Goal: Information Seeking & Learning: Learn about a topic

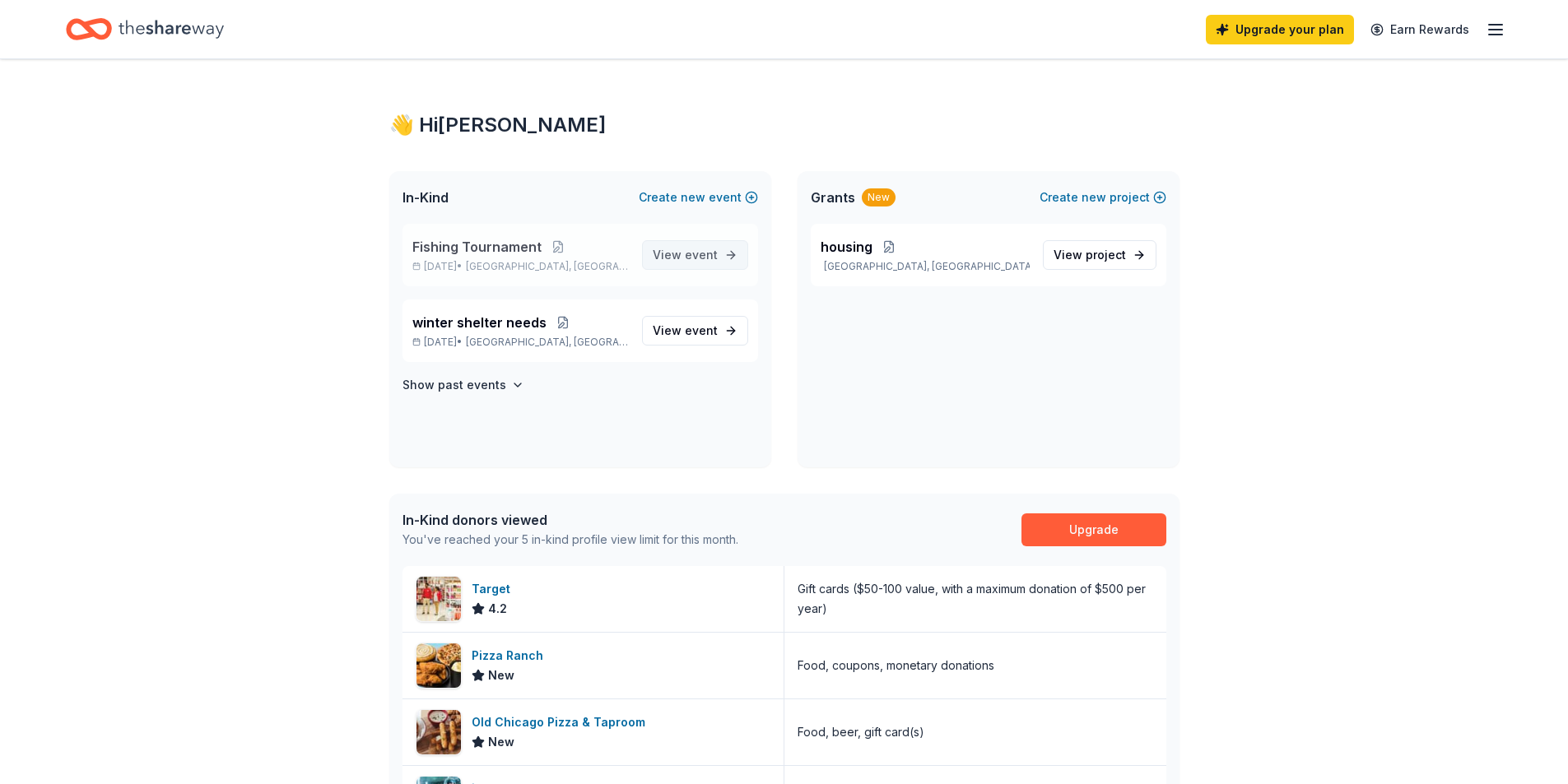
drag, startPoint x: 0, startPoint y: 0, endPoint x: 685, endPoint y: 251, distance: 729.5
click at [685, 251] on span "View event" at bounding box center [685, 256] width 65 height 20
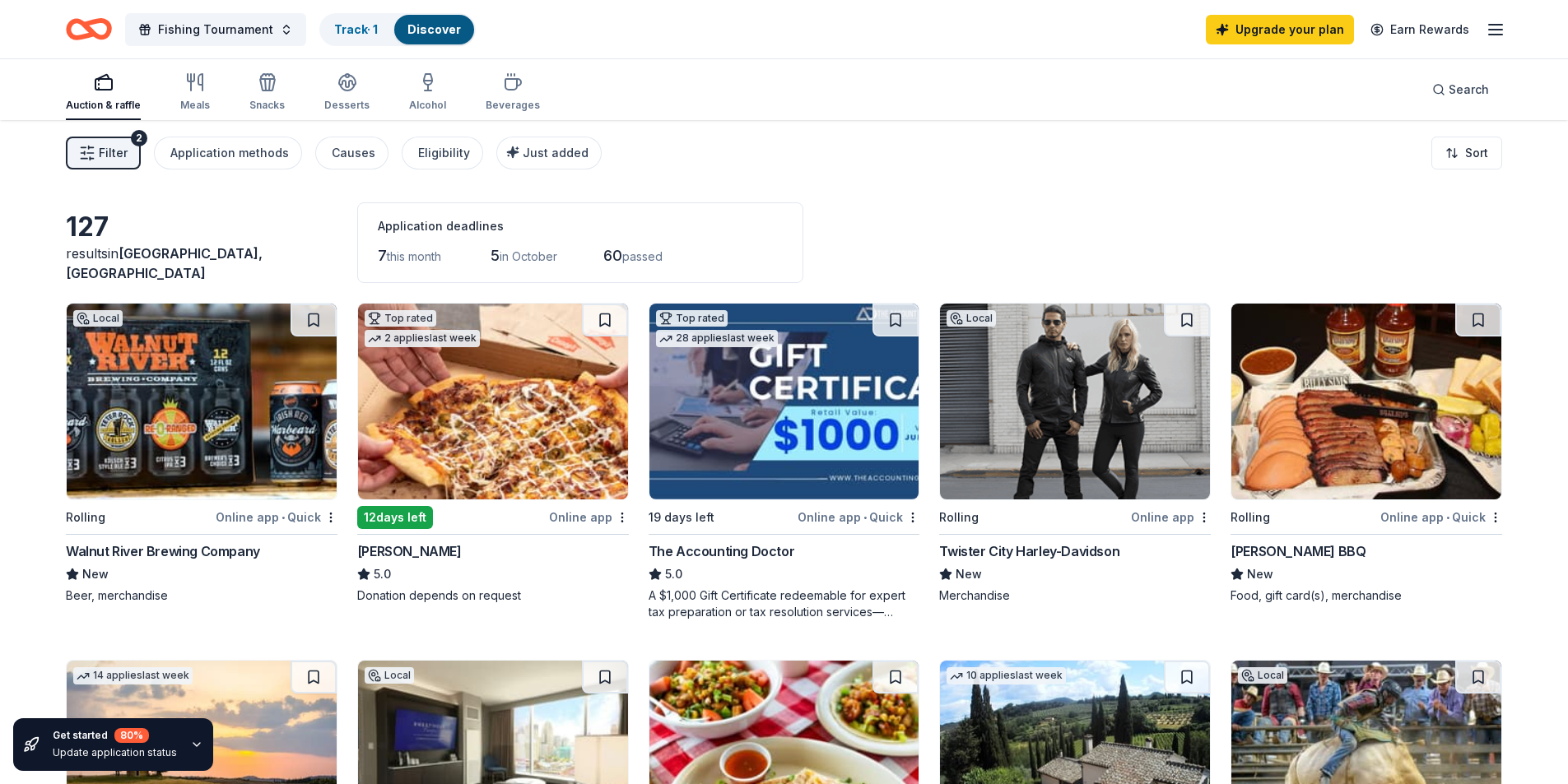
click at [155, 457] on img at bounding box center [202, 401] width 270 height 196
